Goal: Task Accomplishment & Management: Manage account settings

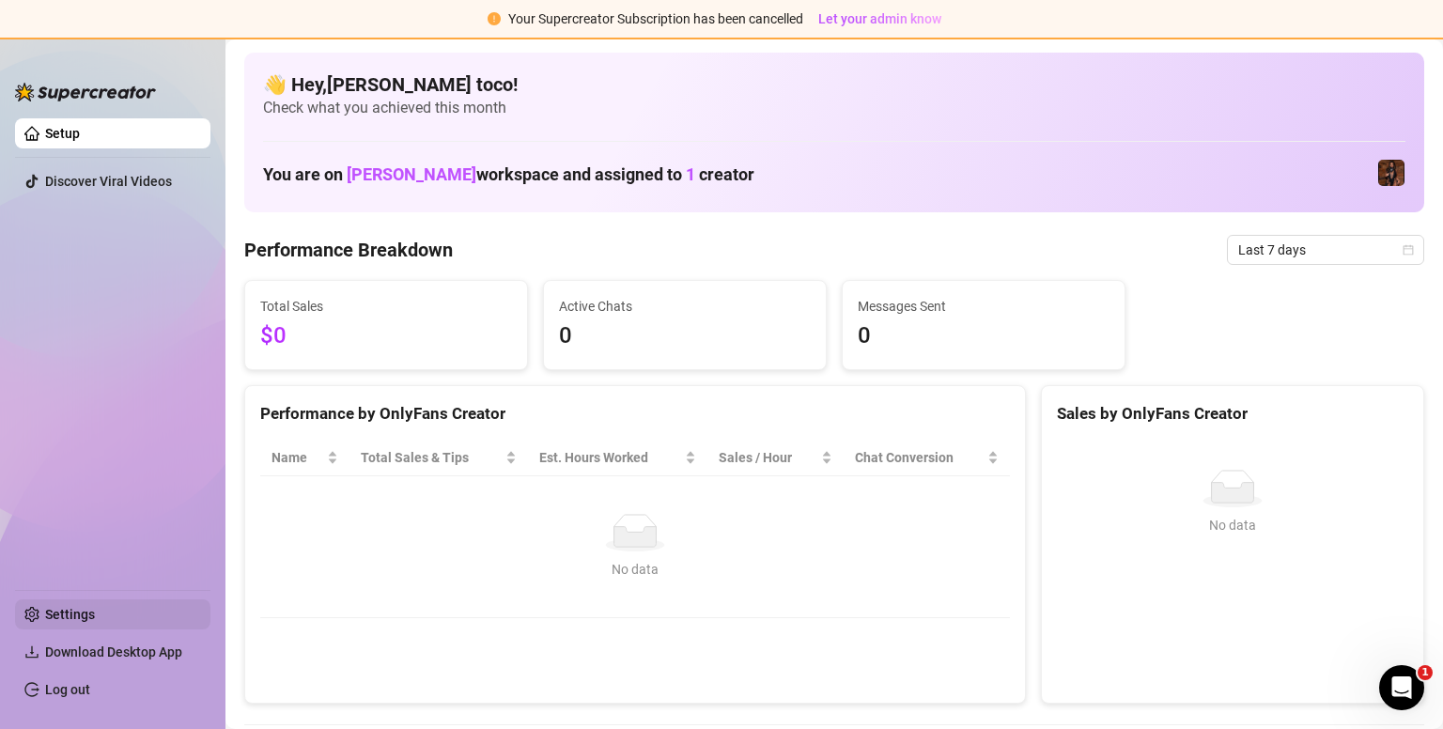
click at [95, 616] on link "Settings" at bounding box center [70, 614] width 50 height 15
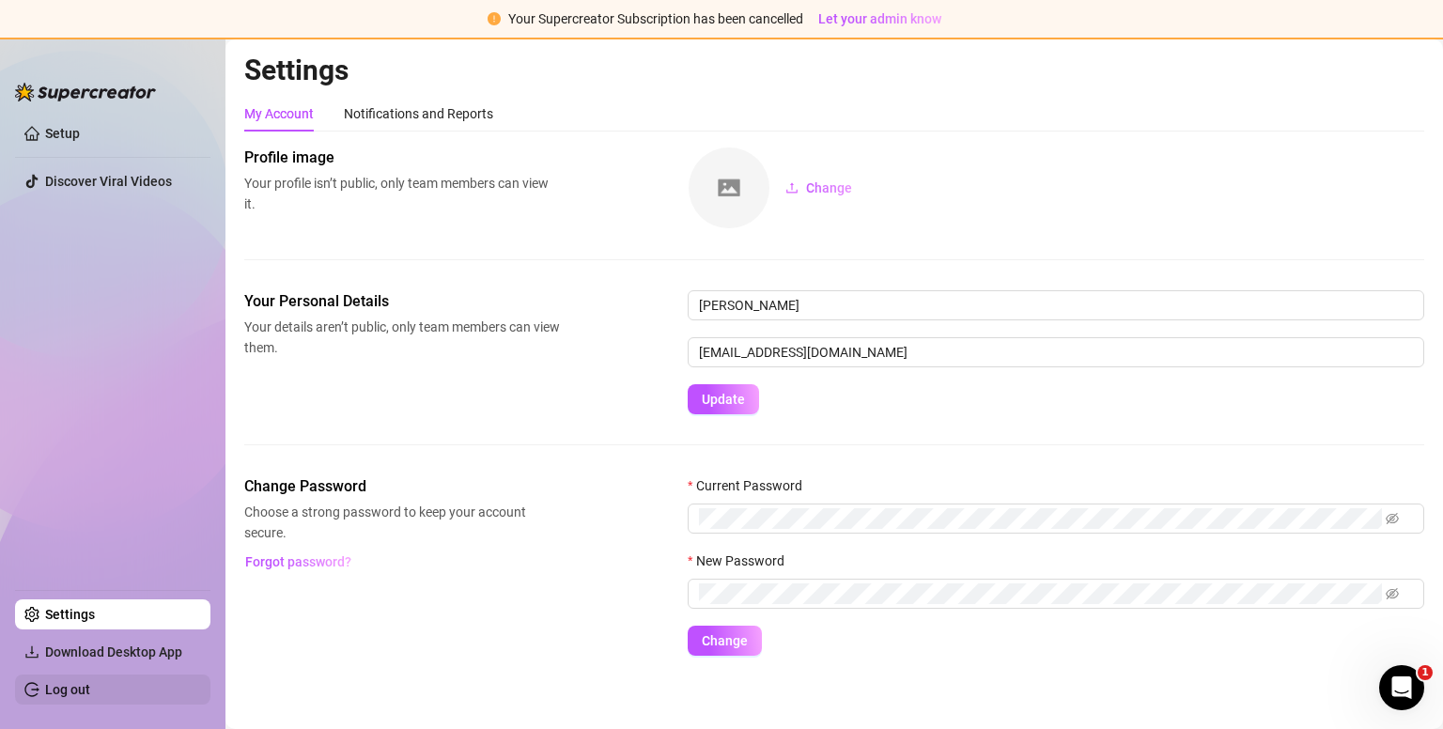
click at [85, 687] on link "Log out" at bounding box center [67, 689] width 45 height 15
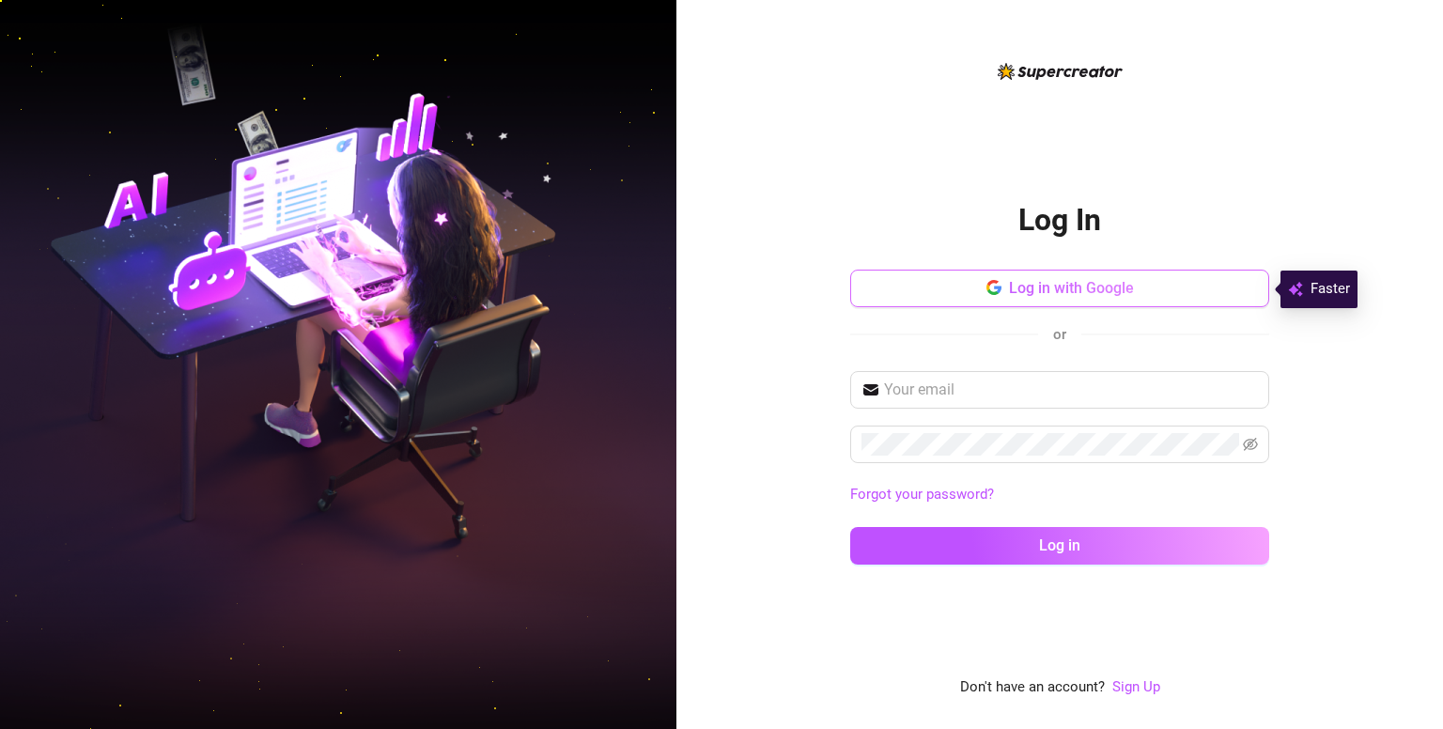
click at [967, 294] on button "Log in with Google" at bounding box center [1059, 289] width 419 height 38
